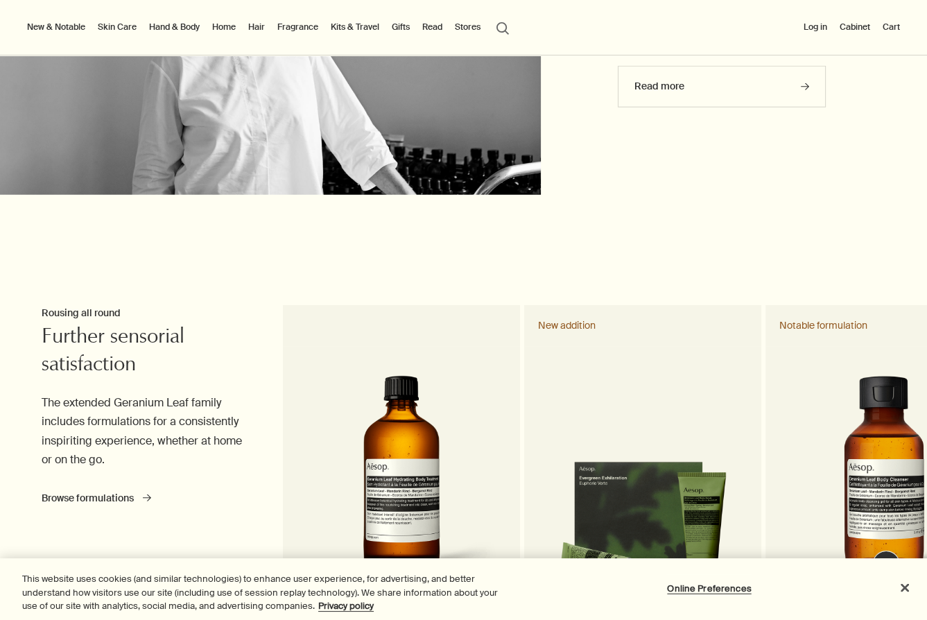
scroll to position [4507, 0]
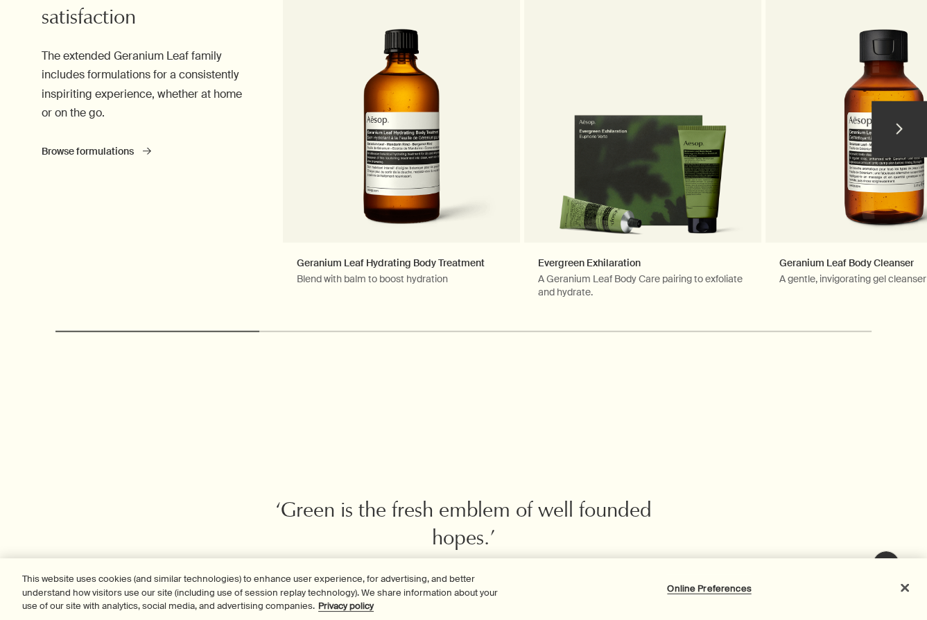
click at [900, 119] on button "chevron" at bounding box center [899, 128] width 55 height 55
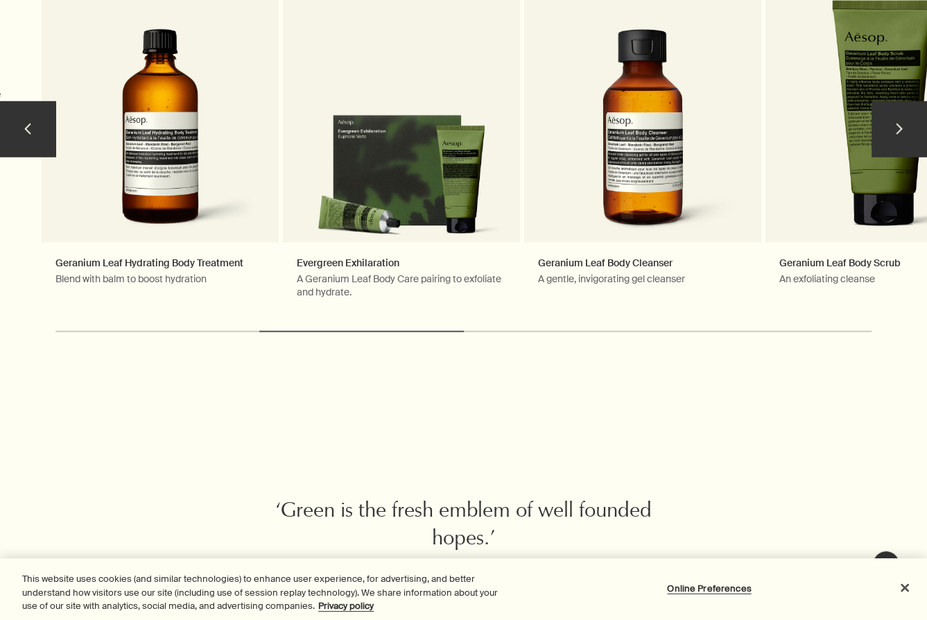
click at [900, 119] on button "chevron" at bounding box center [899, 128] width 55 height 55
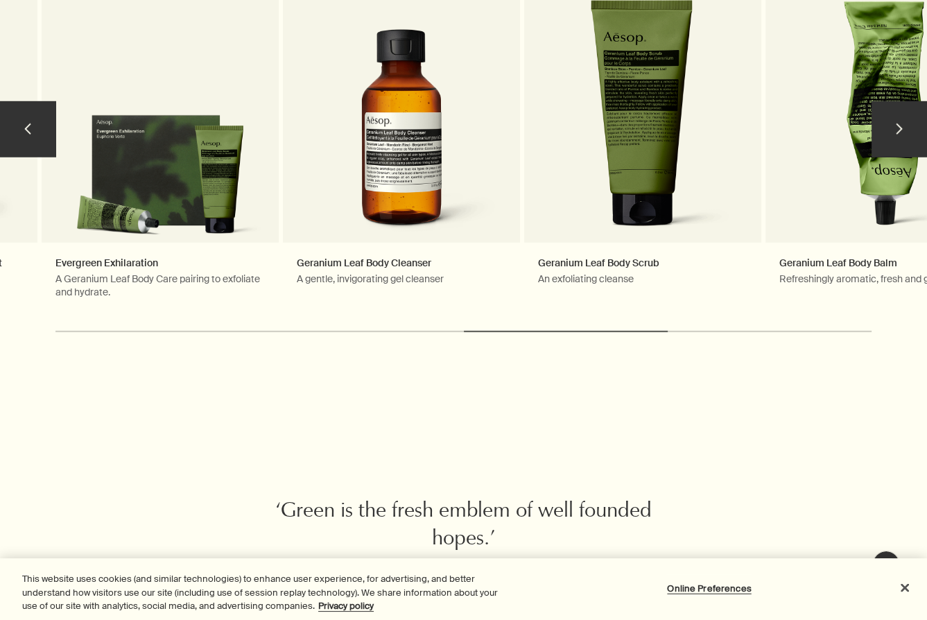
click at [900, 119] on button "chevron" at bounding box center [899, 128] width 55 height 55
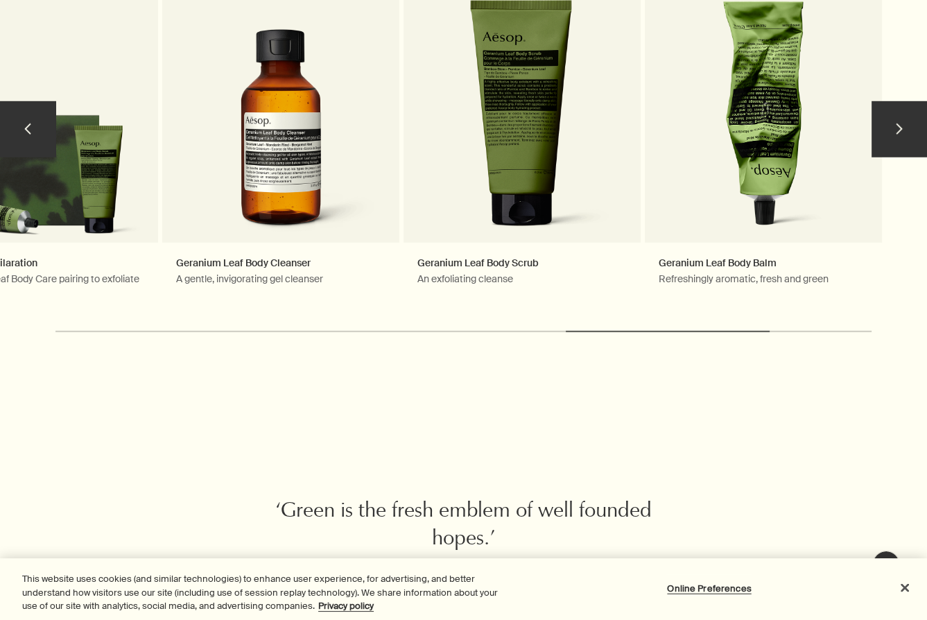
click at [900, 119] on button "chevron" at bounding box center [899, 128] width 55 height 55
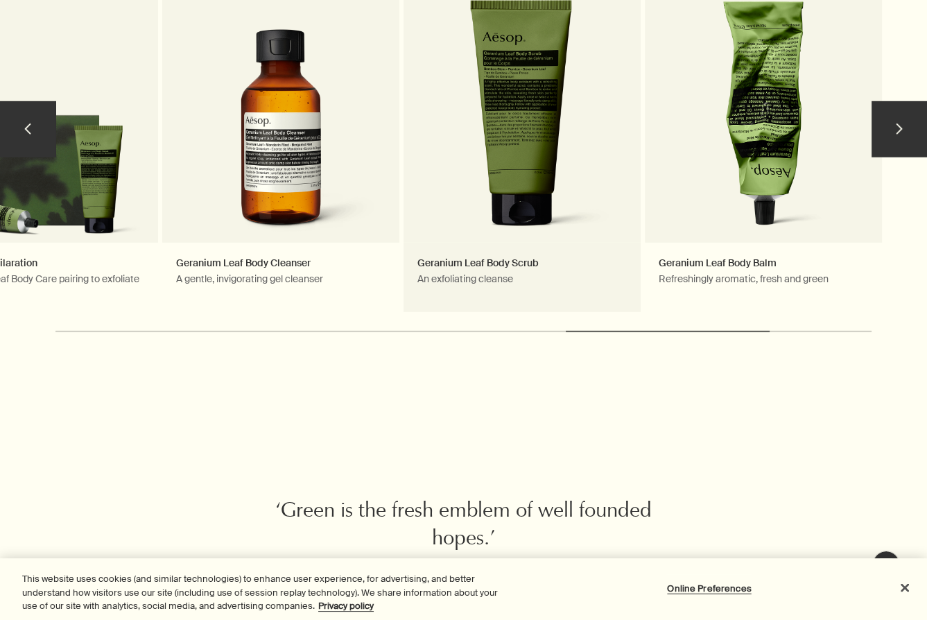
click at [514, 137] on link "Geranium Leaf Body Scrub An exfoliating cleanse" at bounding box center [522, 135] width 237 height 355
